Goal: Task Accomplishment & Management: Manage account settings

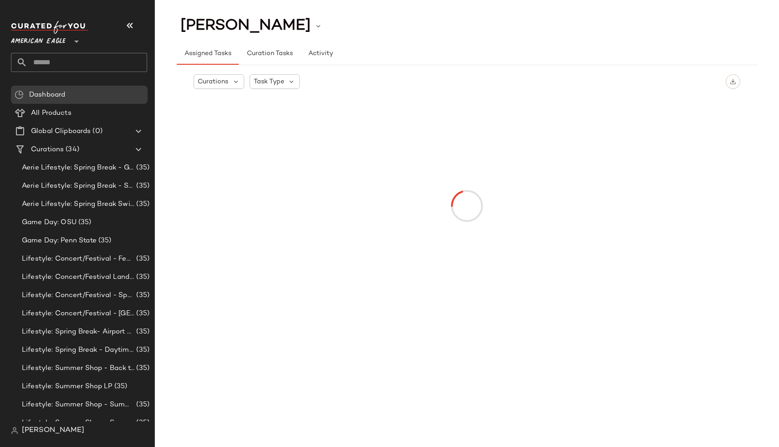
click at [43, 56] on input "text" at bounding box center [87, 62] width 120 height 19
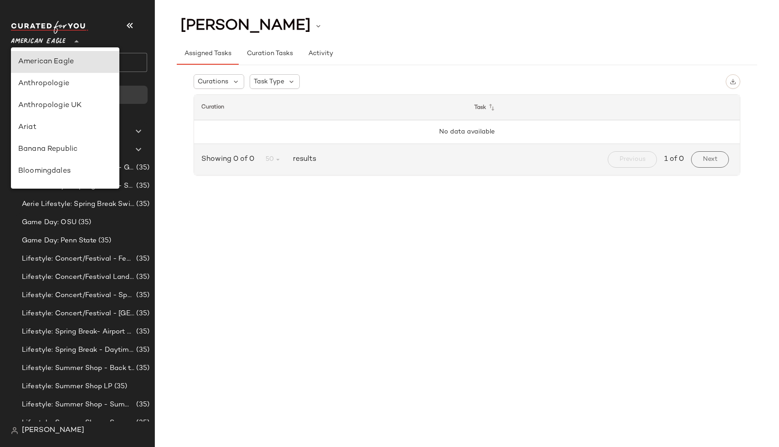
click at [33, 42] on span "American Eagle" at bounding box center [38, 39] width 55 height 16
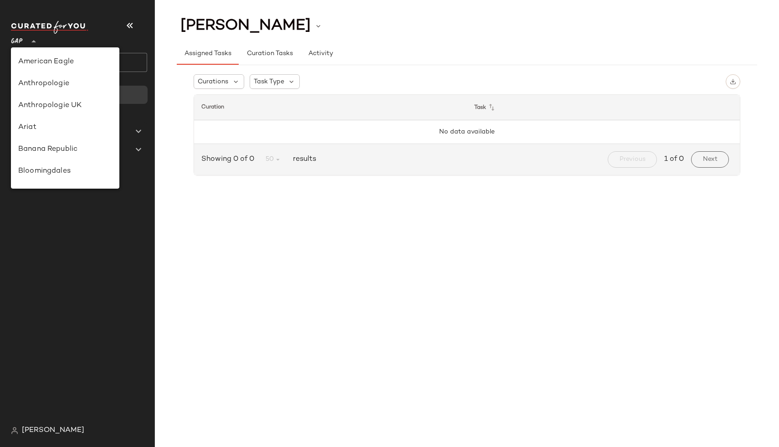
scroll to position [141, 0]
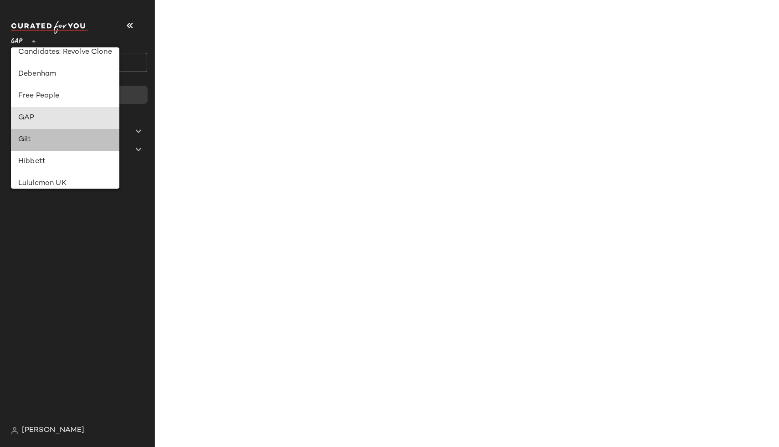
click at [52, 143] on div "Gilt" at bounding box center [65, 139] width 94 height 11
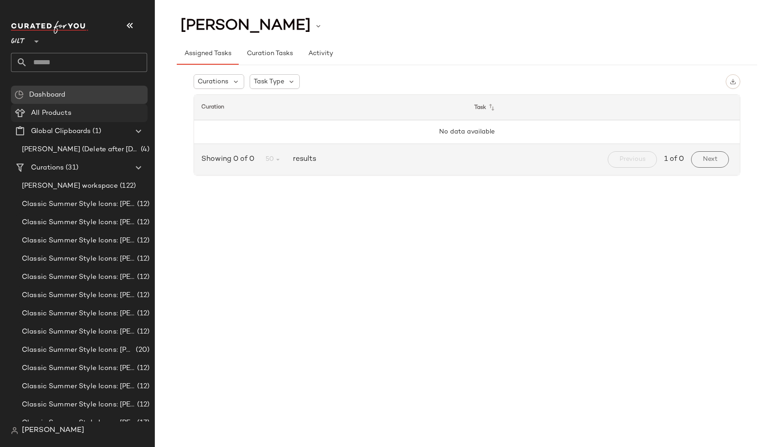
click at [92, 116] on div "All Products" at bounding box center [86, 113] width 116 height 10
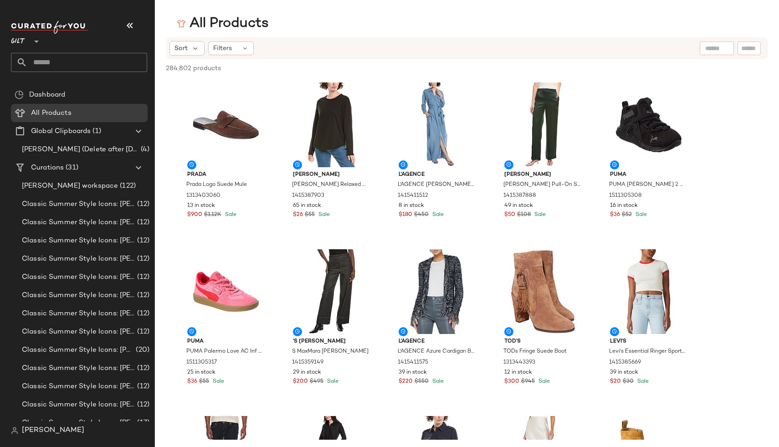
click at [6, 45] on nav "Gilt ** Dashboard All Products Global Clipboards (1) Jim Testing (Delete after …" at bounding box center [77, 223] width 155 height 447
click at [16, 43] on span "Gilt" at bounding box center [18, 39] width 15 height 16
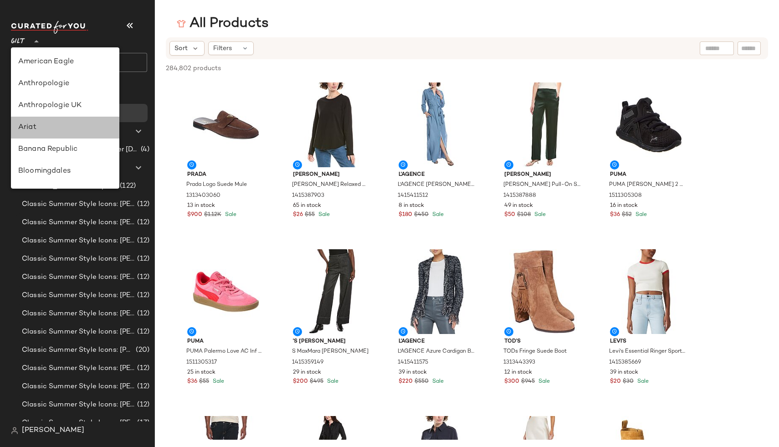
click at [30, 122] on div "Ariat" at bounding box center [65, 127] width 94 height 11
type input "**"
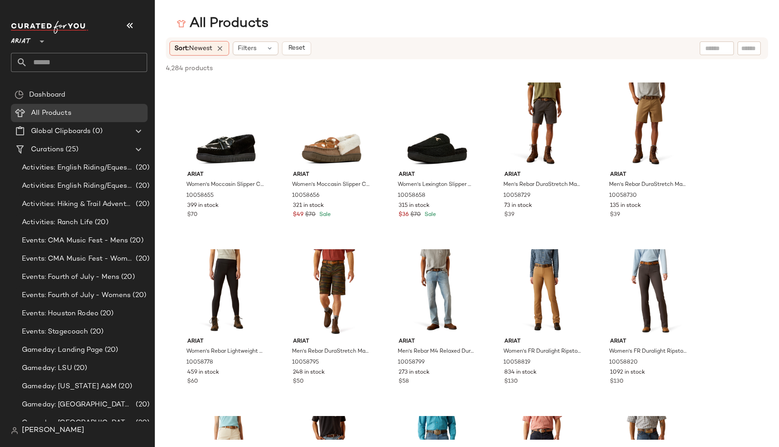
click at [26, 438] on div "[PERSON_NAME]" at bounding box center [83, 431] width 144 height 18
click at [43, 422] on div "[PERSON_NAME]" at bounding box center [83, 431] width 144 height 18
click at [27, 433] on span "[PERSON_NAME]" at bounding box center [53, 430] width 62 height 11
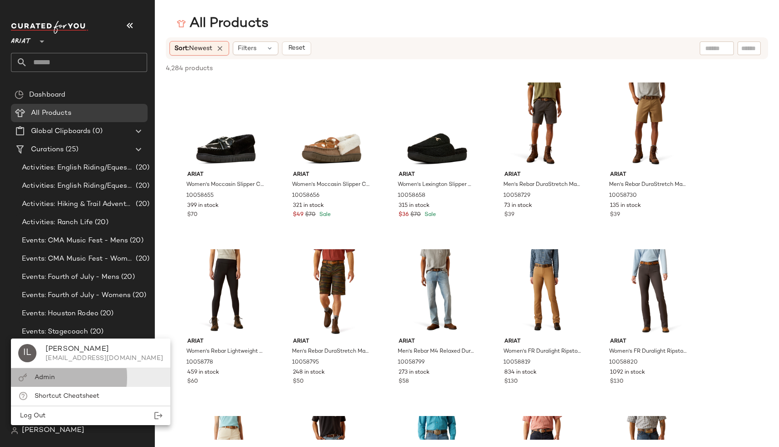
click at [51, 377] on span "Admin" at bounding box center [45, 377] width 20 height 7
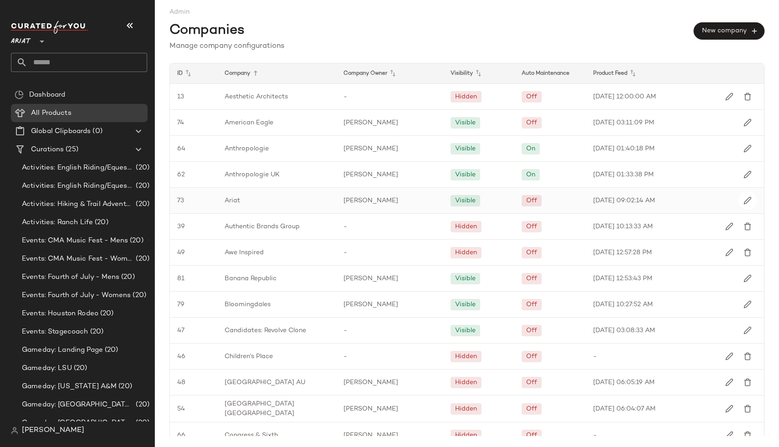
click at [251, 206] on div "Ariat" at bounding box center [276, 201] width 119 height 26
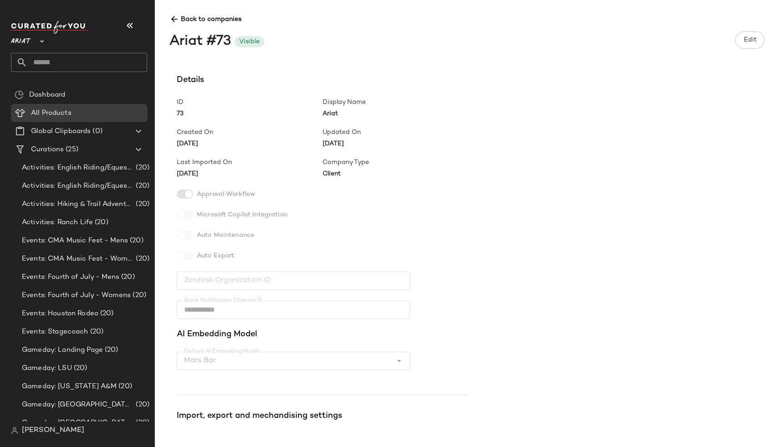
scroll to position [150, 0]
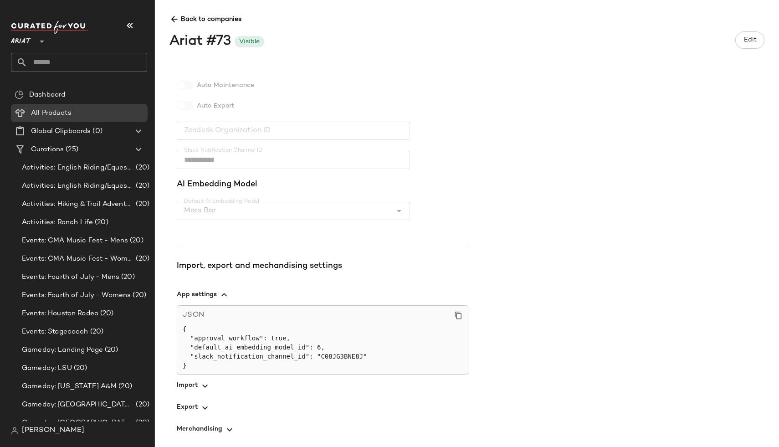
click at [192, 390] on span "button" at bounding box center [323, 386] width 292 height 22
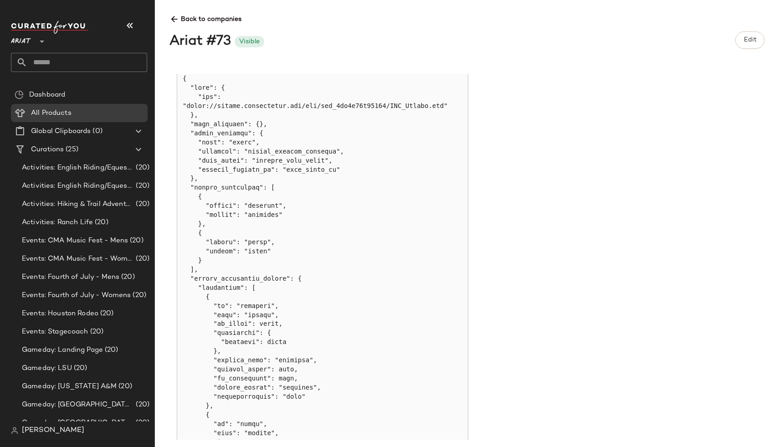
scroll to position [492, 0]
click at [81, 113] on div "All Products" at bounding box center [86, 113] width 116 height 10
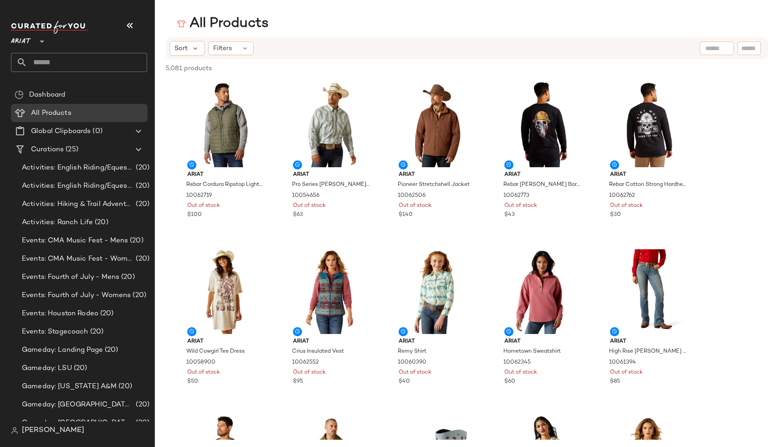
click at [222, 38] on div "Sort Filters" at bounding box center [467, 48] width 602 height 22
click at [229, 49] on span "Filters" at bounding box center [222, 49] width 19 height 10
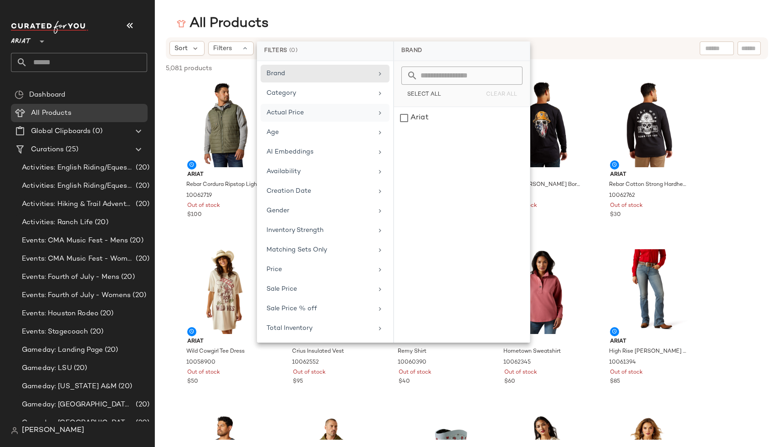
click at [327, 124] on div "Actual Price" at bounding box center [325, 133] width 129 height 18
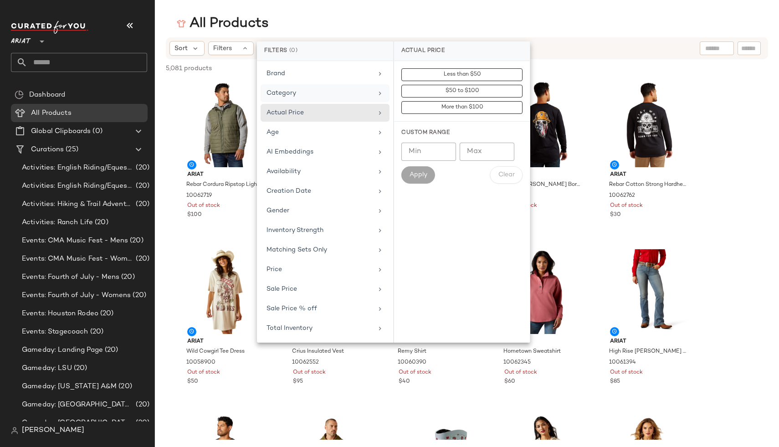
click at [327, 89] on div "Category" at bounding box center [320, 93] width 106 height 10
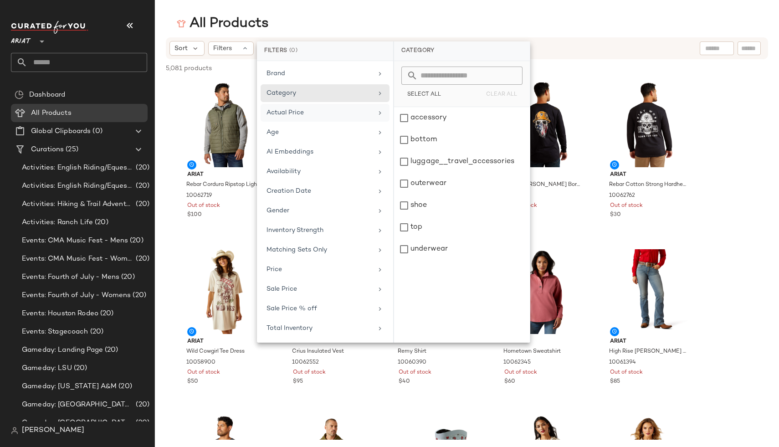
click at [327, 108] on div "Actual Price" at bounding box center [320, 113] width 106 height 10
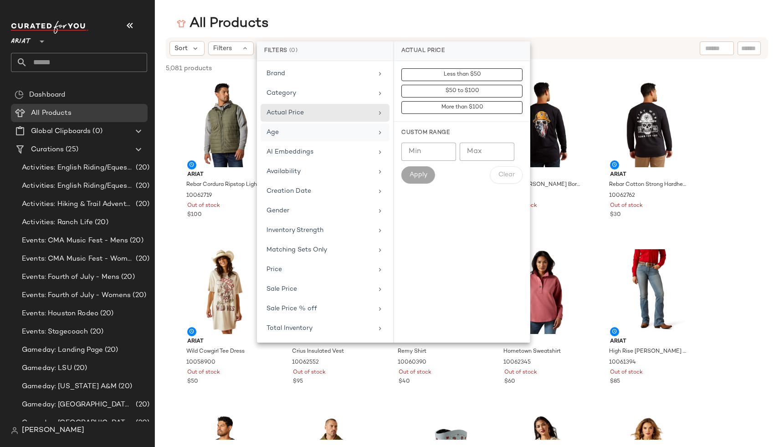
click at [321, 129] on div "Age" at bounding box center [320, 133] width 106 height 10
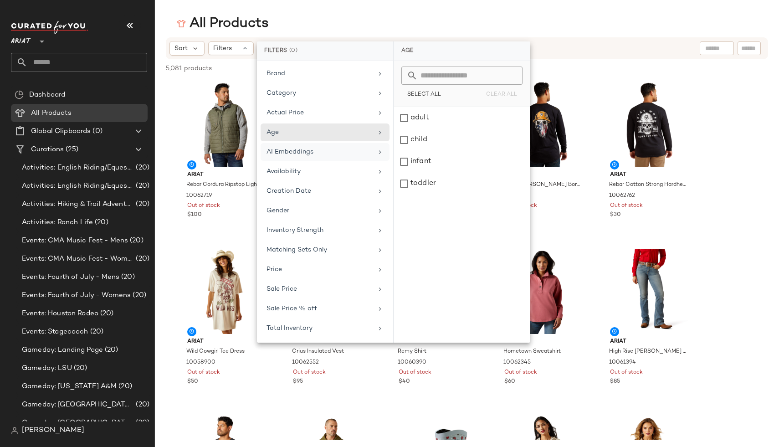
click at [320, 151] on div "AI Embeddings" at bounding box center [320, 152] width 106 height 10
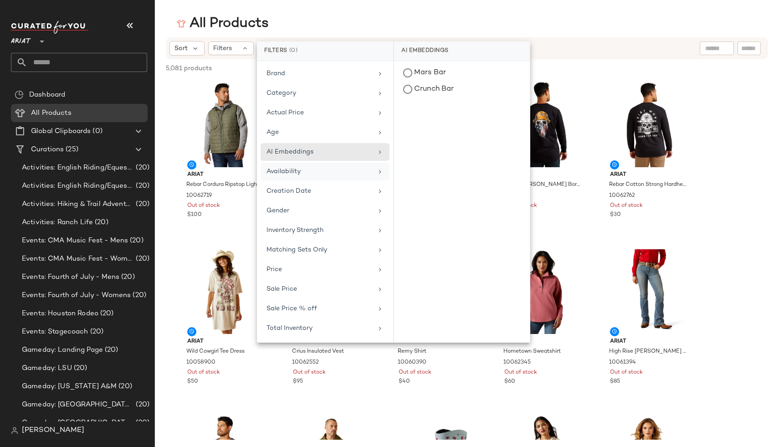
click at [317, 182] on div "Availability" at bounding box center [325, 191] width 129 height 18
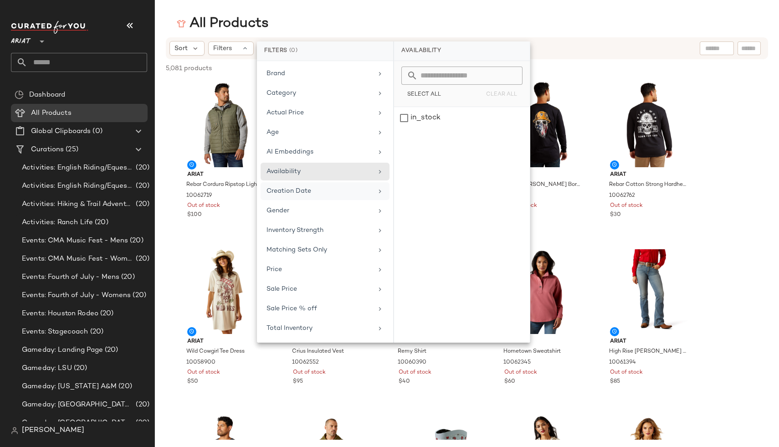
click at [309, 202] on div "Creation Date" at bounding box center [325, 211] width 129 height 18
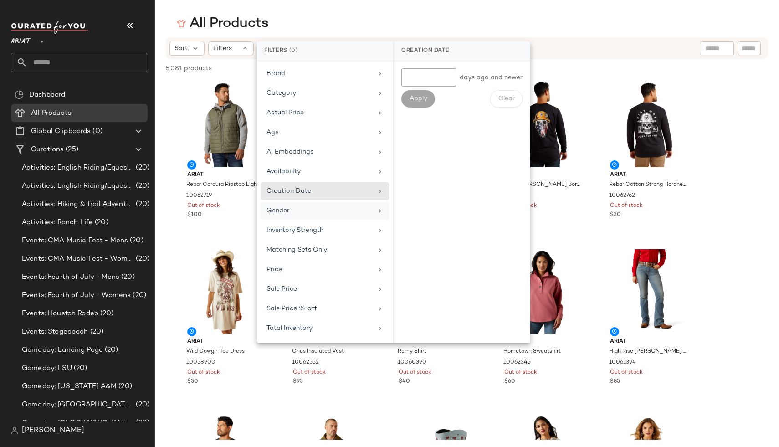
click at [309, 212] on div "Gender" at bounding box center [320, 211] width 106 height 10
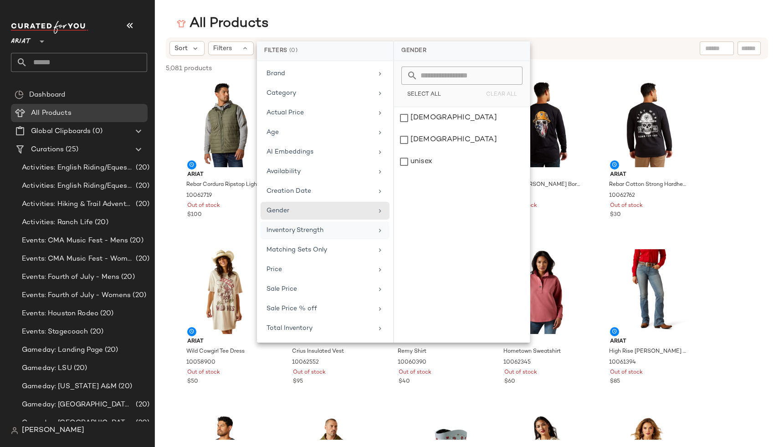
click at [309, 241] on div "Inventory Strength" at bounding box center [325, 250] width 129 height 18
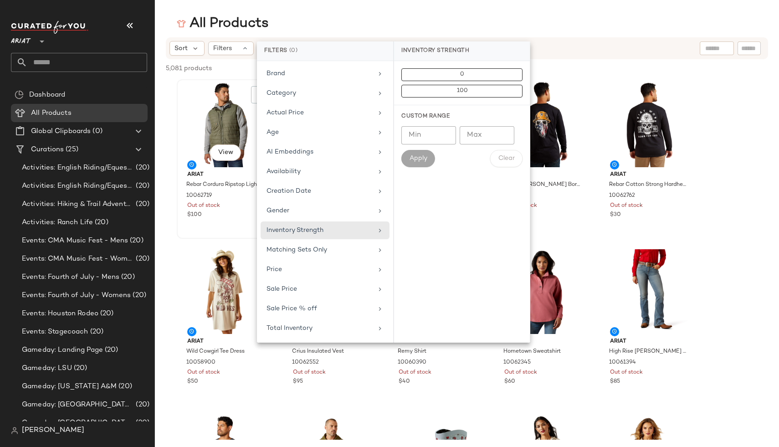
click at [207, 82] on div "View" at bounding box center [226, 124] width 92 height 85
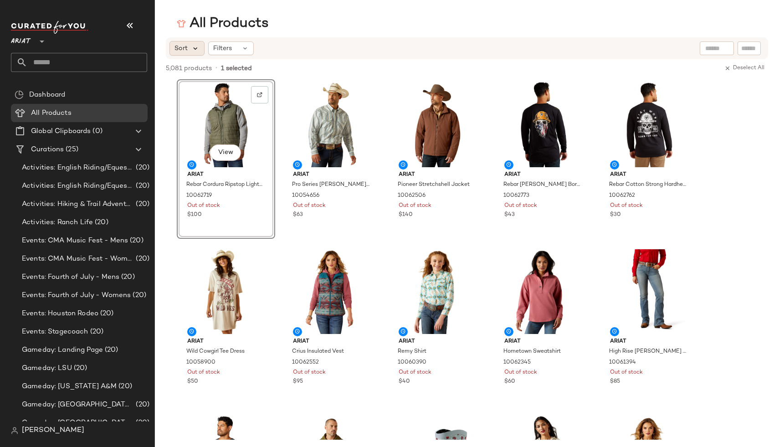
click at [193, 48] on icon at bounding box center [195, 48] width 8 height 8
click at [204, 71] on span "Newest" at bounding box center [203, 73] width 24 height 10
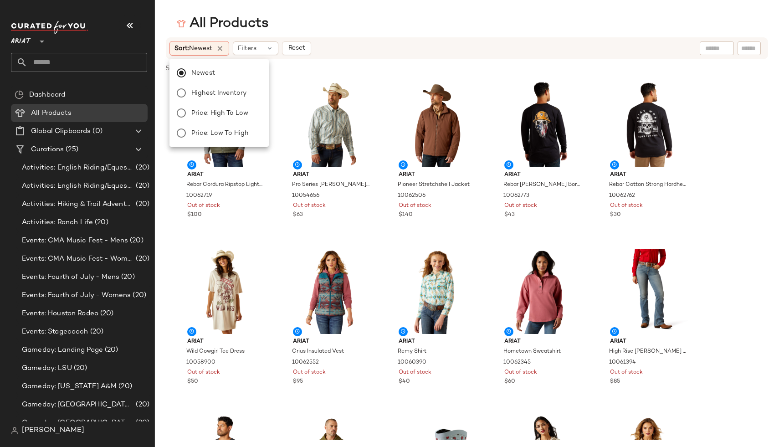
click at [436, 29] on div "All Products" at bounding box center [467, 24] width 624 height 18
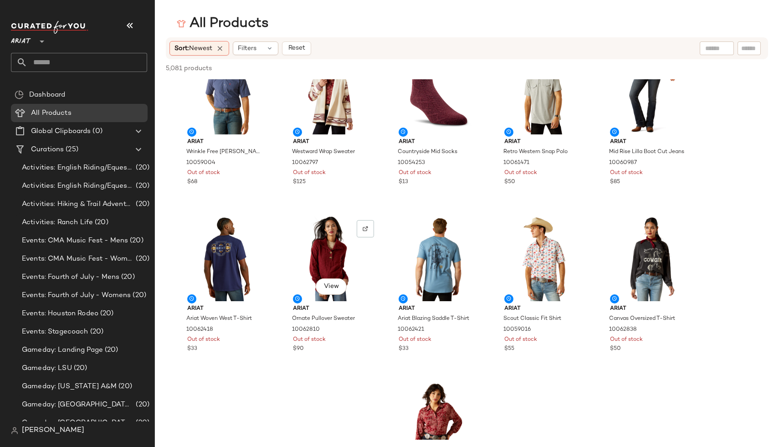
scroll to position [645, 0]
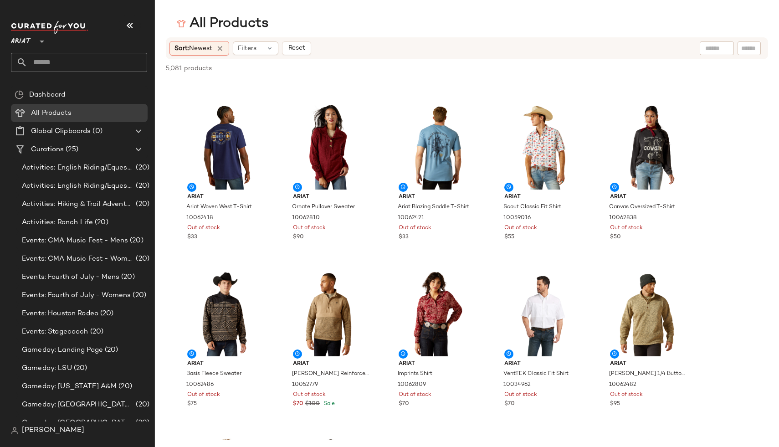
click at [36, 45] on div at bounding box center [41, 36] width 13 height 23
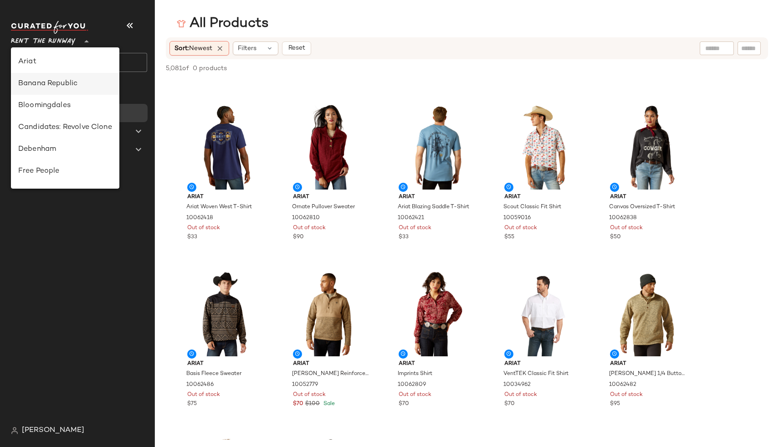
scroll to position [360, 0]
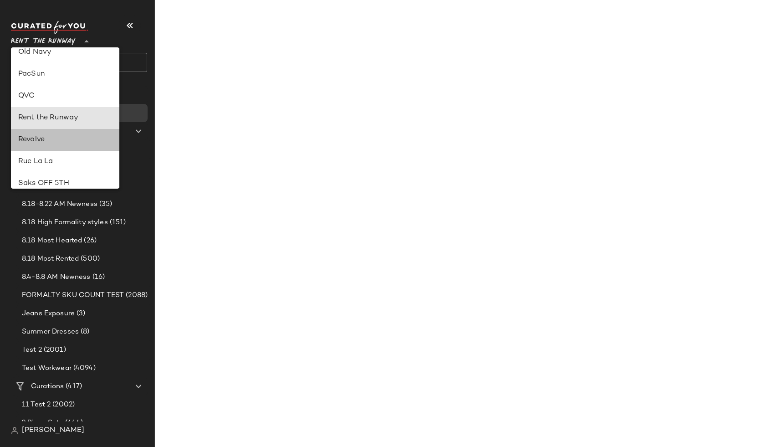
click at [27, 143] on div "Revolve" at bounding box center [65, 139] width 94 height 11
type input "**"
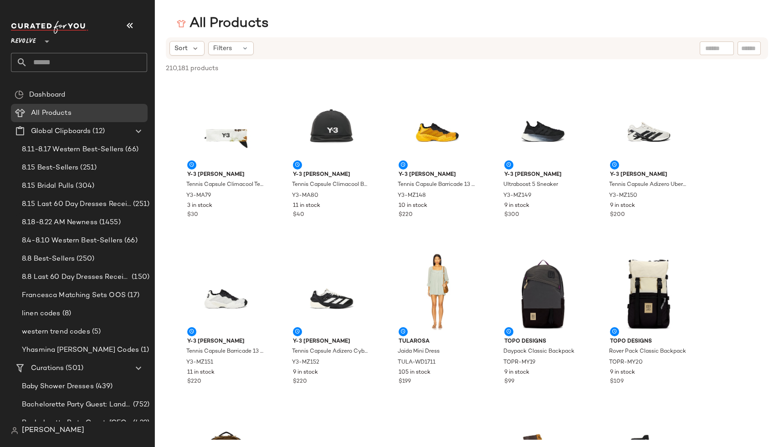
click at [28, 436] on span "[PERSON_NAME]" at bounding box center [53, 430] width 62 height 11
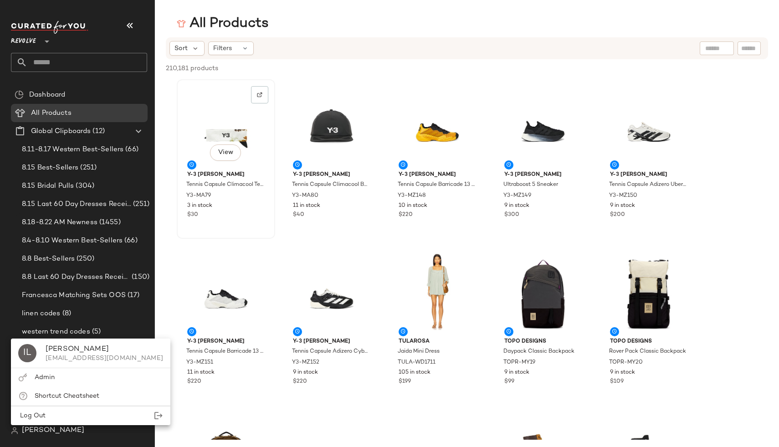
click at [229, 133] on div "View" at bounding box center [226, 124] width 92 height 85
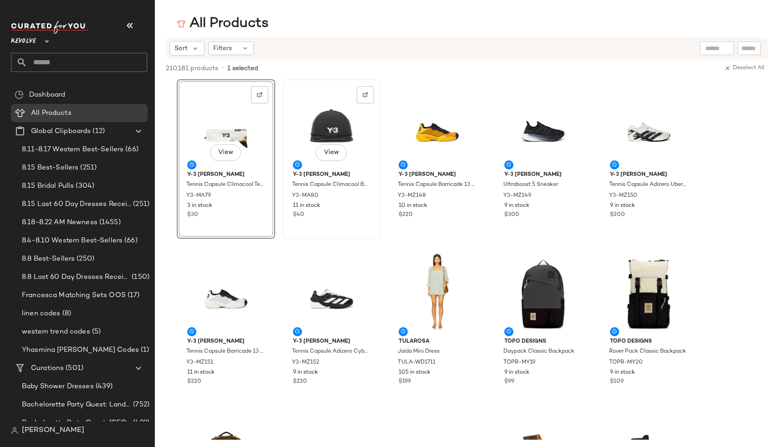
click at [360, 86] on div "View" at bounding box center [332, 124] width 92 height 85
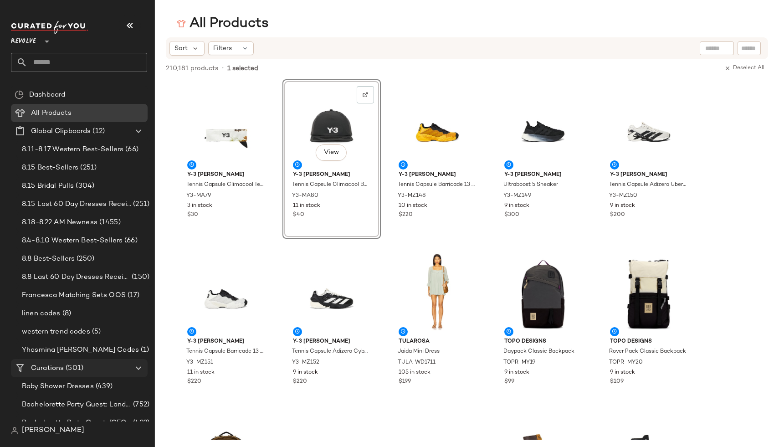
click at [45, 364] on span "Curations" at bounding box center [47, 368] width 33 height 10
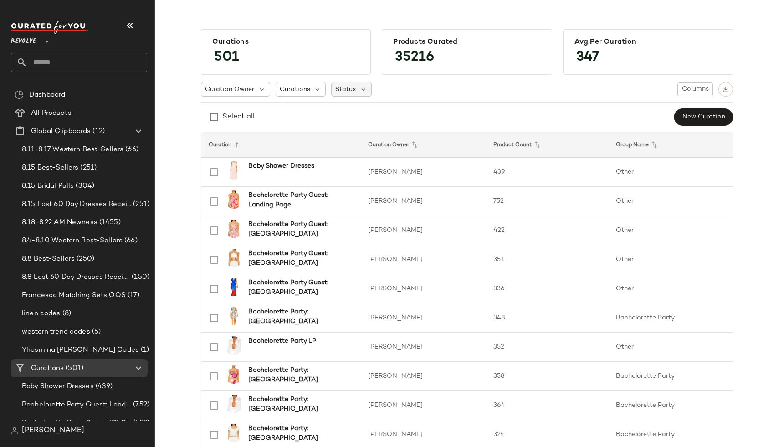
click at [335, 86] on span "Status" at bounding box center [345, 90] width 21 height 10
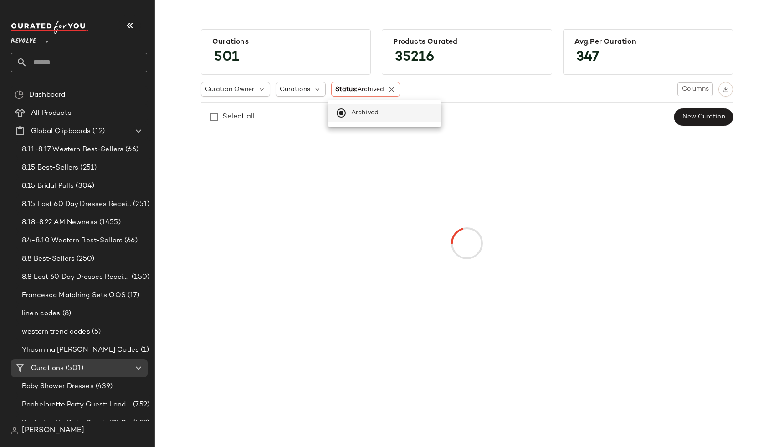
click at [568, 98] on div "Curation Owner Curations Status: Archived Columns Select all New Curation" at bounding box center [467, 104] width 532 height 44
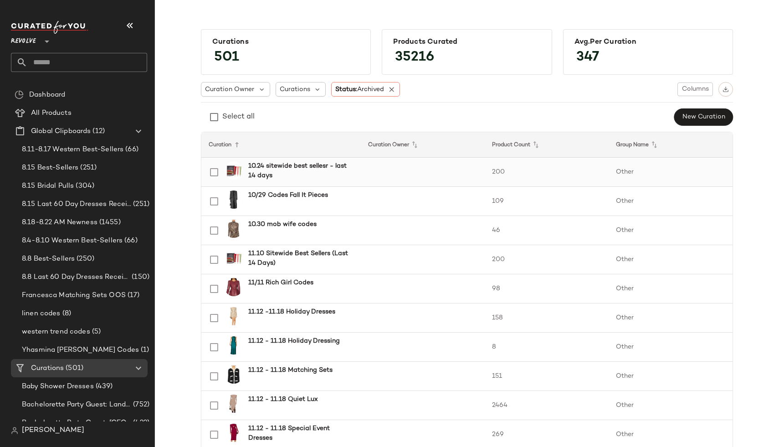
scroll to position [1222, 0]
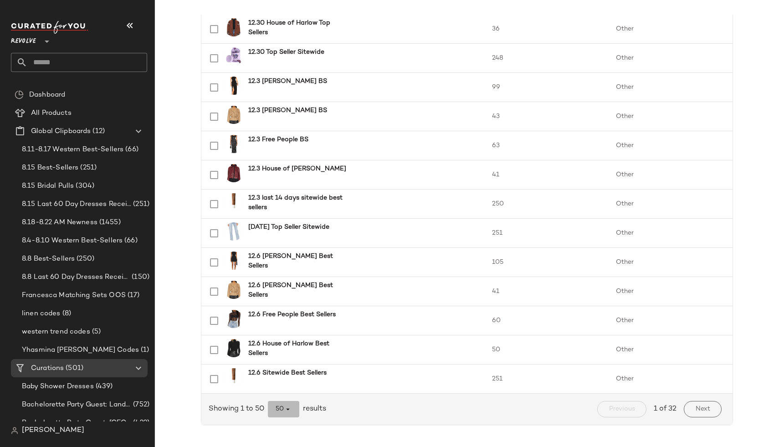
click at [275, 408] on span "50" at bounding box center [283, 409] width 17 height 8
click at [283, 388] on div "All" at bounding box center [281, 386] width 17 height 11
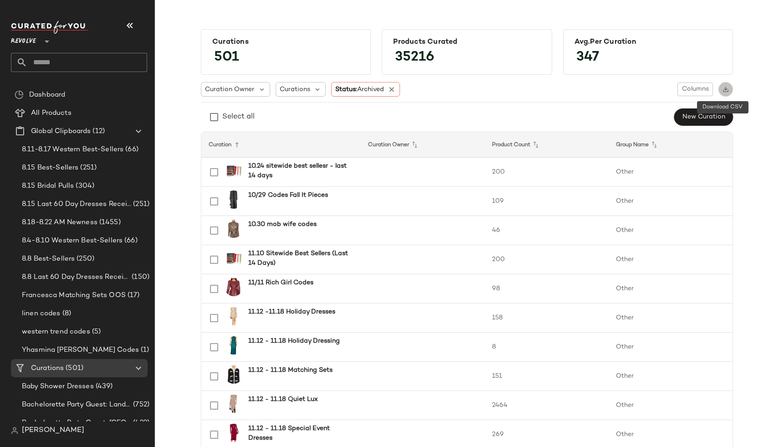
click at [725, 83] on button "button" at bounding box center [726, 89] width 15 height 15
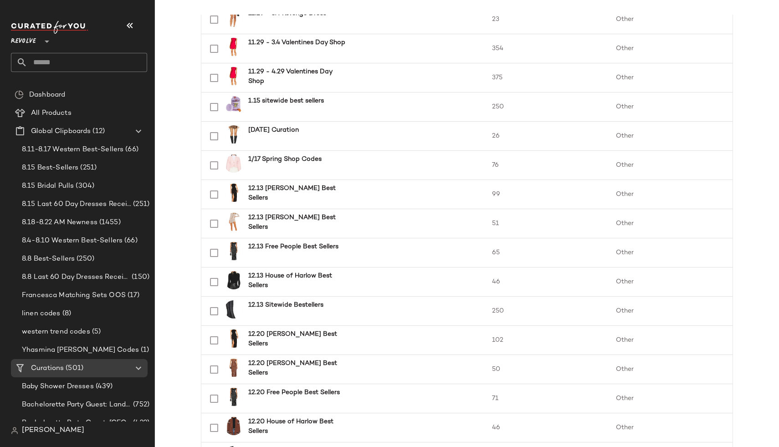
scroll to position [1222, 0]
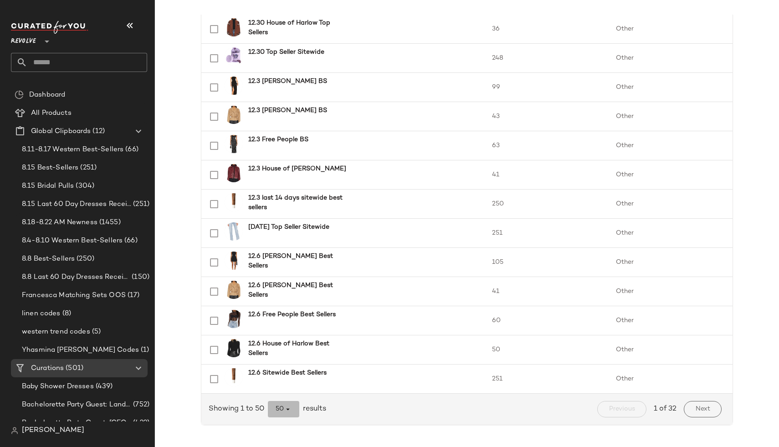
click at [284, 413] on icon "button" at bounding box center [288, 409] width 8 height 8
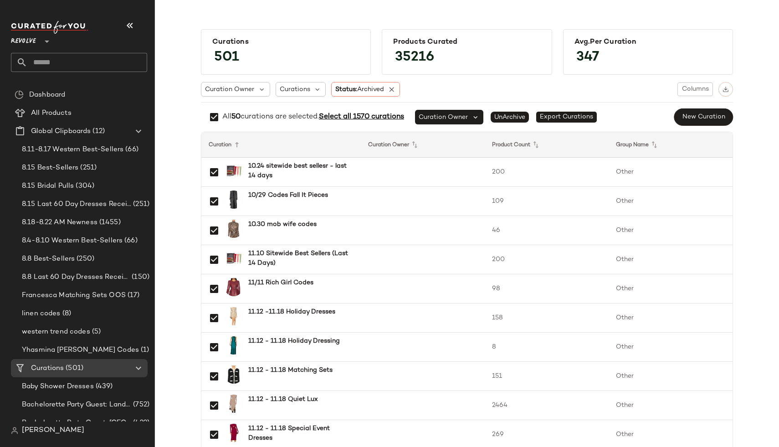
click at [350, 118] on span "Select all 1570 curations" at bounding box center [361, 117] width 85 height 8
click at [350, 118] on span "Select all 1570 curations" at bounding box center [365, 117] width 85 height 8
click at [460, 83] on div "Curation Owner Curations Status: Archived Columns" at bounding box center [467, 89] width 532 height 15
click at [363, 116] on span "Select all 1570 curations" at bounding box center [365, 117] width 85 height 8
click at [443, 72] on div "Products Curated 35216" at bounding box center [467, 52] width 170 height 46
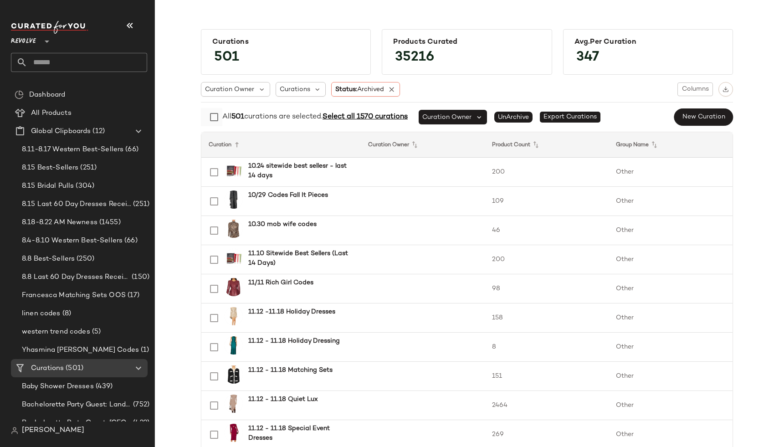
click at [211, 109] on div at bounding box center [214, 117] width 13 height 18
click at [360, 121] on div "All 551 curations are selected. Select all 1570 curations" at bounding box center [314, 117] width 185 height 11
click at [342, 116] on span "Select all 1570 curations" at bounding box center [364, 117] width 85 height 8
click at [342, 116] on span "Select all 1570 curations" at bounding box center [365, 117] width 85 height 8
click at [357, 113] on span "Select all 1570 curations" at bounding box center [365, 117] width 85 height 8
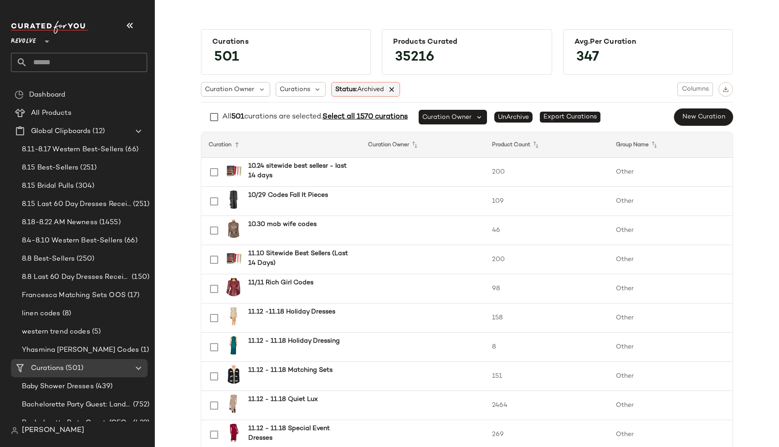
click at [391, 91] on icon at bounding box center [392, 89] width 8 height 8
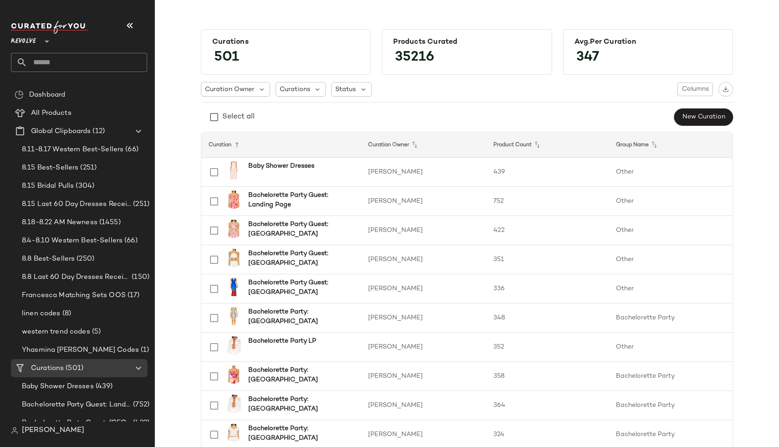
click at [391, 122] on div "Select all New Curation" at bounding box center [467, 117] width 532 height 18
